Goal: Navigation & Orientation: Find specific page/section

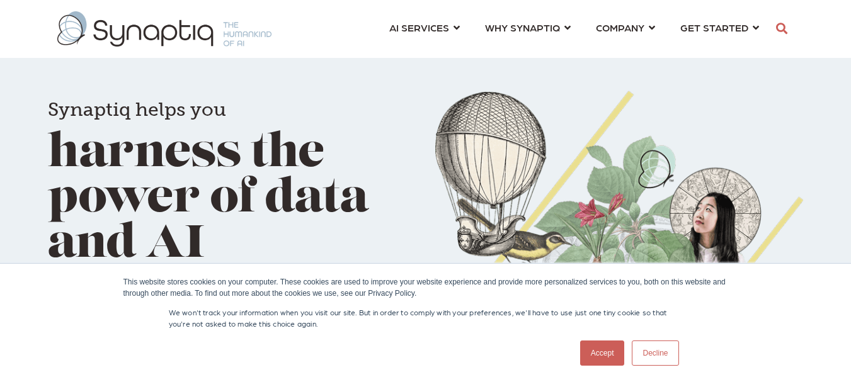
scroll to position [0, 6]
click at [593, 352] on link "Accept" at bounding box center [602, 353] width 45 height 25
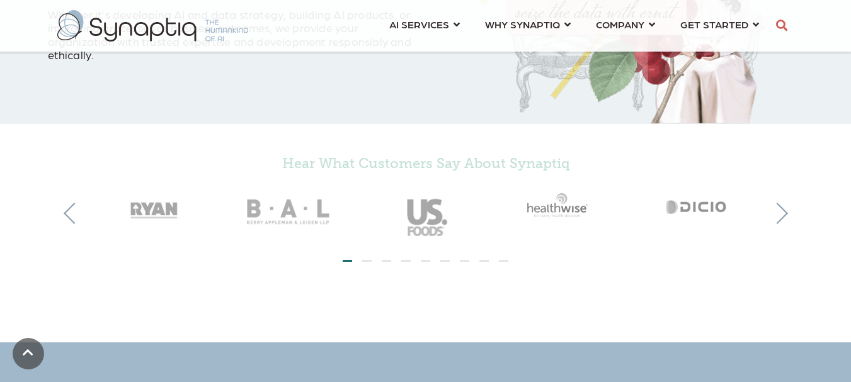
scroll to position [252, 0]
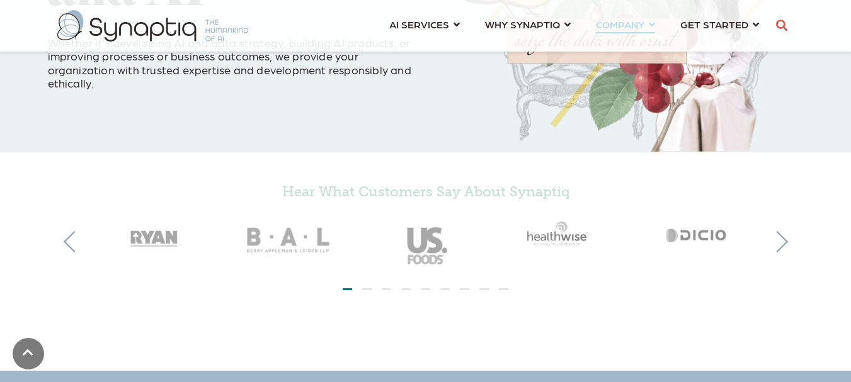
click at [652, 28] on link "COMPANY ⇲ Learn About Us Events Careers ⇲ Explore AI Impact Health of People He…" at bounding box center [625, 24] width 59 height 23
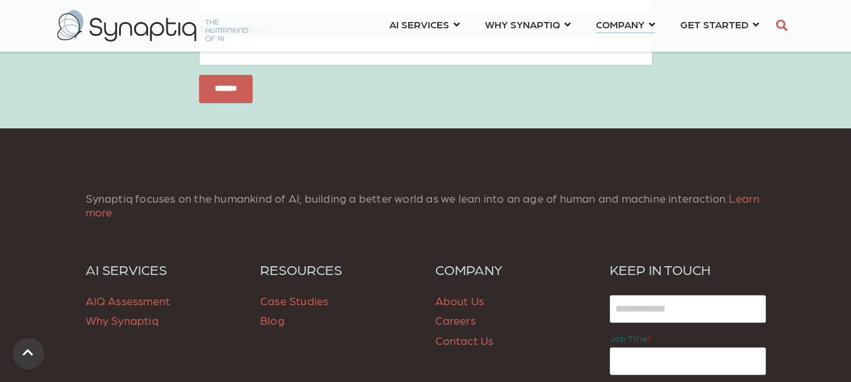
scroll to position [3212, 0]
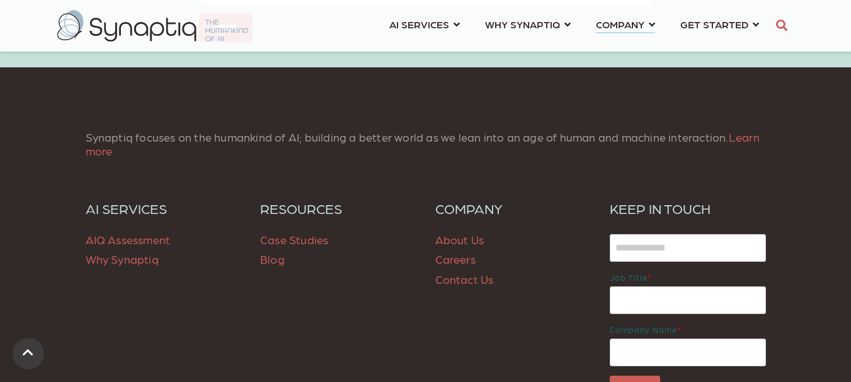
click at [462, 241] on link "About Us" at bounding box center [459, 239] width 49 height 13
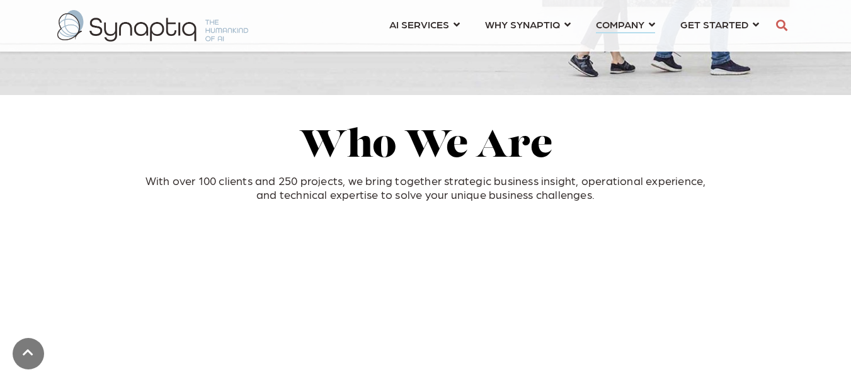
scroll to position [441, 0]
